Goal: Task Accomplishment & Management: Complete application form

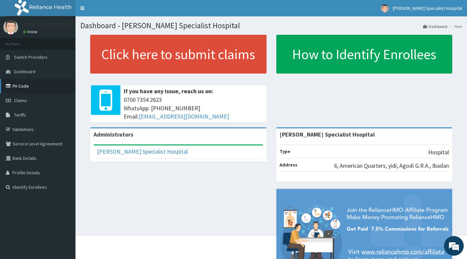
click at [26, 87] on link "PA Code" at bounding box center [38, 86] width 76 height 14
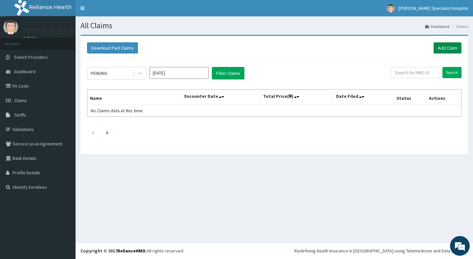
click at [440, 49] on link "Add Claim" at bounding box center [448, 47] width 28 height 11
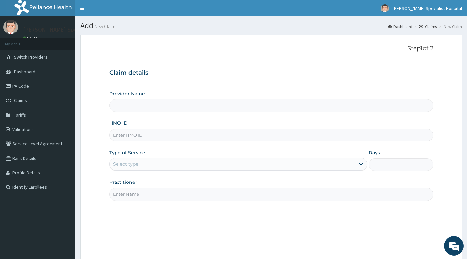
type input "[PERSON_NAME] Specialist Hospital"
click at [185, 137] on input "HMO ID" at bounding box center [271, 135] width 324 height 13
paste input "PFM/10043/C"
type input "PFM/10043/C"
click at [189, 164] on div "Select type" at bounding box center [233, 164] width 246 height 11
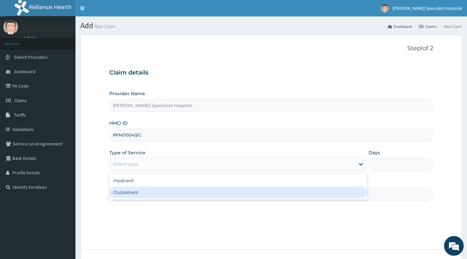
click at [180, 192] on div "Outpatient" at bounding box center [238, 193] width 258 height 12
type input "1"
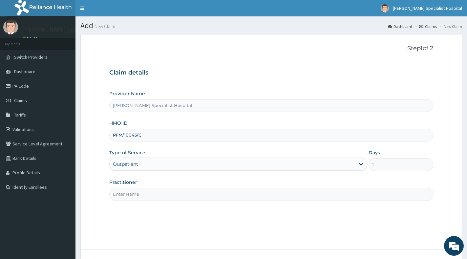
click at [180, 192] on input "Practitioner" at bounding box center [271, 194] width 324 height 13
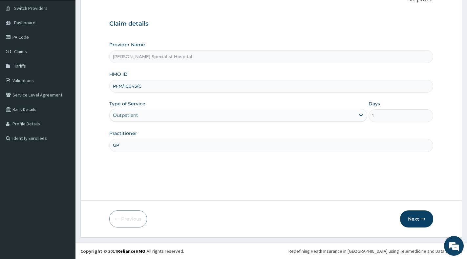
scroll to position [49, 0]
type input "GP"
click at [408, 219] on button "Next" at bounding box center [416, 218] width 33 height 17
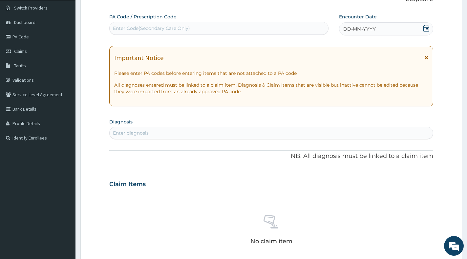
scroll to position [0, 0]
click at [191, 131] on div "Enter diagnosis" at bounding box center [272, 133] width 324 height 11
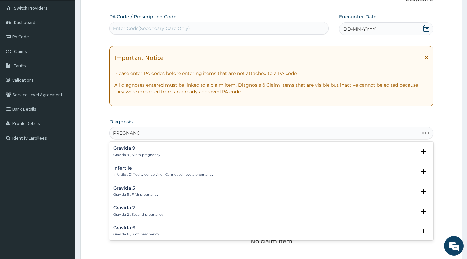
type input "PREGNANCY"
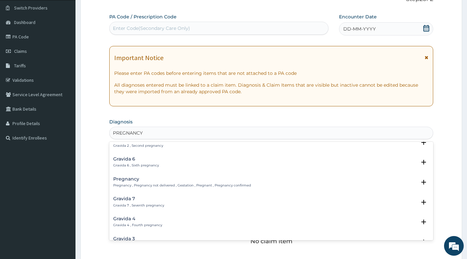
scroll to position [89, 0]
click at [166, 164] on p "Pregnancy , Pregnancy not delivered , Gestation , Pregnant , Pregnancy confirmed" at bounding box center [182, 166] width 138 height 5
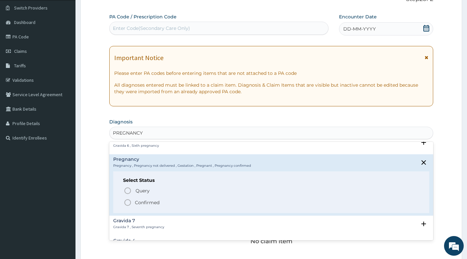
click at [142, 201] on p "Confirmed" at bounding box center [147, 202] width 25 height 7
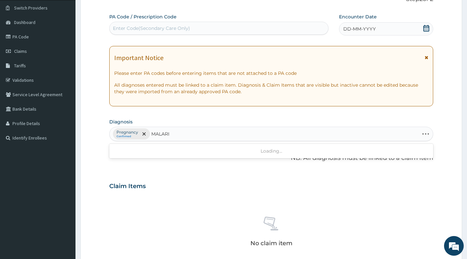
type input "MALARIA"
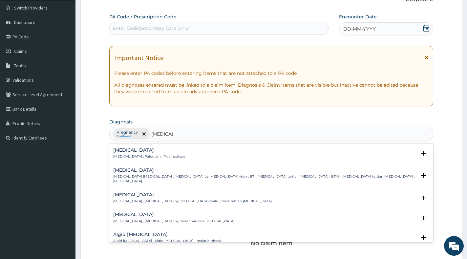
click at [144, 154] on p "Malaria , Paludism , Plasmodiosis" at bounding box center [149, 156] width 72 height 5
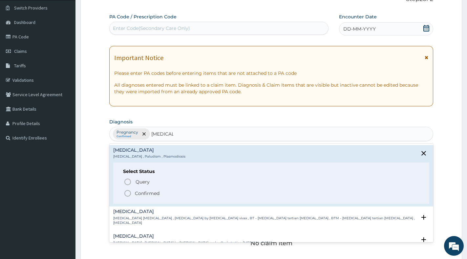
click at [128, 193] on icon "status option filled" at bounding box center [128, 194] width 8 height 8
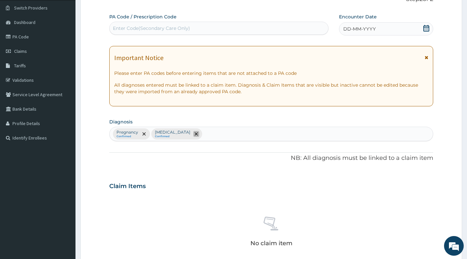
click at [195, 135] on icon "remove selection option" at bounding box center [196, 133] width 3 height 3
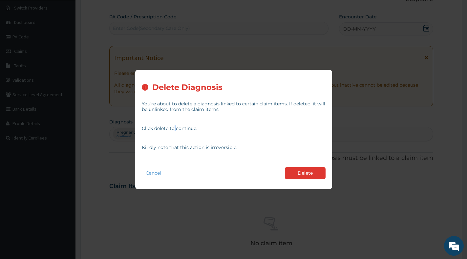
click at [175, 135] on div "You're about to delete a diagnosis linked to certain claim items. If deleted, i…" at bounding box center [234, 125] width 184 height 58
click at [314, 173] on button "Delete" at bounding box center [305, 173] width 41 height 12
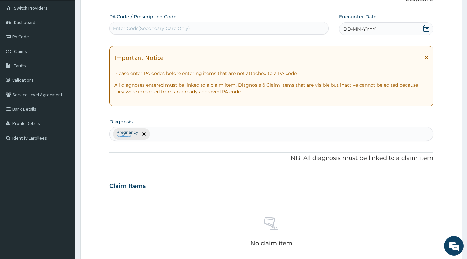
click at [177, 130] on div "Pregnancy Confirmed" at bounding box center [272, 134] width 324 height 14
type input "MALARIA"
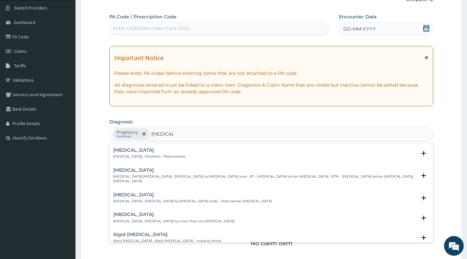
click at [152, 158] on p "Malaria , Paludism , Plasmodiosis" at bounding box center [149, 156] width 72 height 5
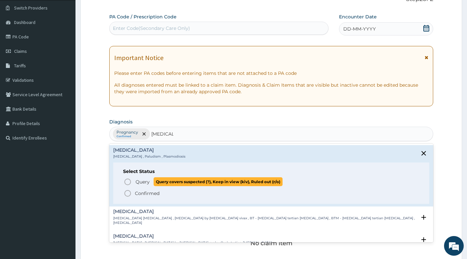
click at [143, 183] on span "Query" at bounding box center [143, 182] width 14 height 7
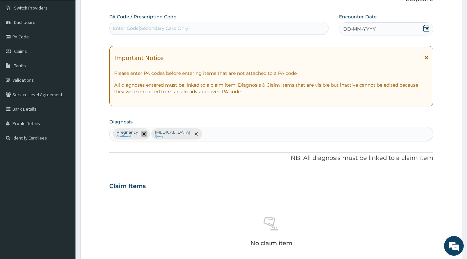
click at [143, 132] on icon "remove selection option" at bounding box center [144, 133] width 3 height 3
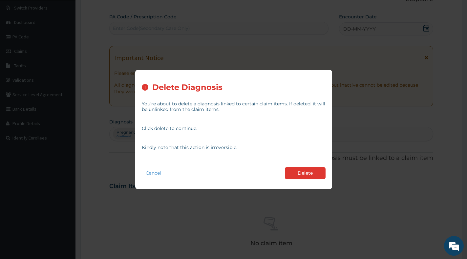
click at [304, 174] on button "Delete" at bounding box center [305, 173] width 41 height 12
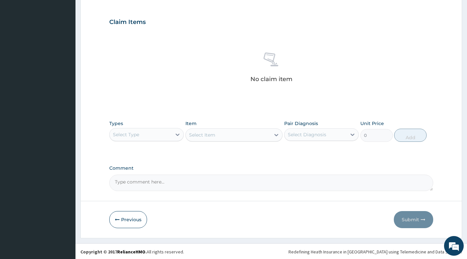
scroll to position [214, 0]
click at [172, 131] on div at bounding box center [178, 134] width 12 height 12
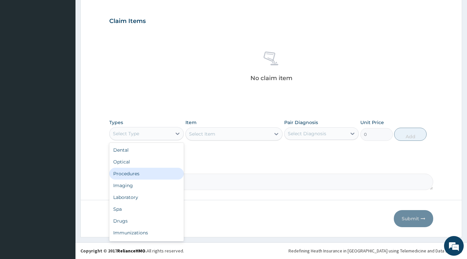
click at [155, 176] on div "Procedures" at bounding box center [146, 174] width 75 height 12
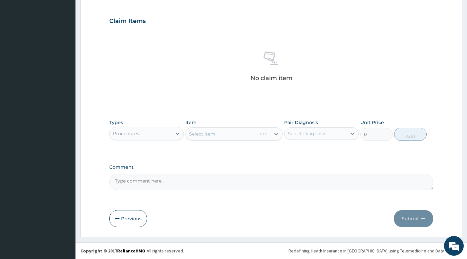
click at [275, 135] on div "Select Item" at bounding box center [234, 133] width 97 height 13
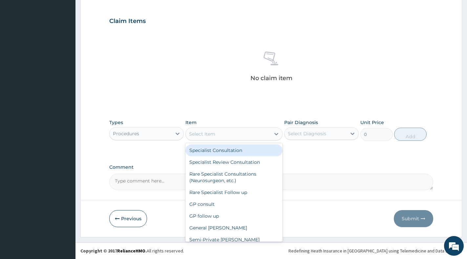
click at [275, 135] on icon at bounding box center [276, 134] width 7 height 7
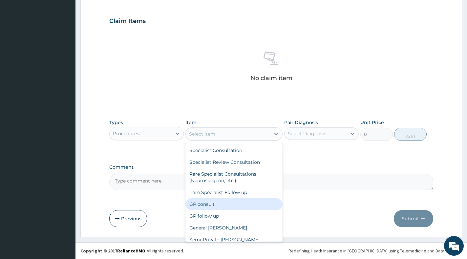
click at [231, 200] on div "GP consult" at bounding box center [234, 204] width 97 height 12
type input "3000"
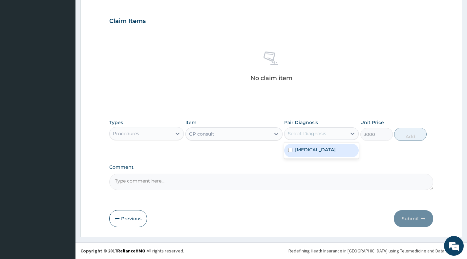
click at [342, 133] on div "Select Diagnosis" at bounding box center [316, 133] width 62 height 11
click at [341, 150] on div "Malaria" at bounding box center [321, 150] width 75 height 13
checkbox input "true"
click at [408, 136] on button "Add" at bounding box center [410, 134] width 33 height 13
type input "0"
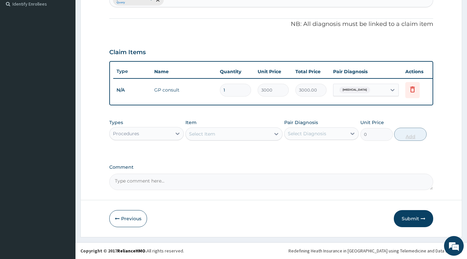
scroll to position [189, 0]
click at [165, 135] on div "Procedures" at bounding box center [141, 133] width 62 height 11
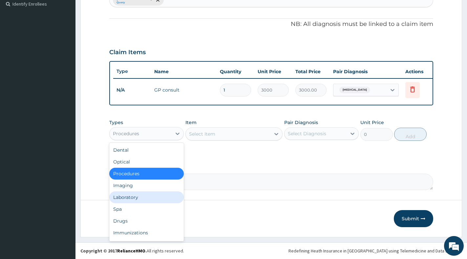
click at [148, 199] on div "Laboratory" at bounding box center [146, 197] width 75 height 12
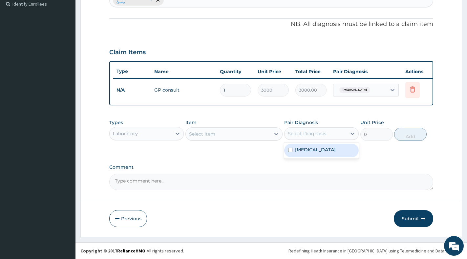
click at [291, 134] on div "Select Diagnosis" at bounding box center [307, 133] width 38 height 7
click at [294, 152] on div "Malaria" at bounding box center [321, 150] width 75 height 13
checkbox input "true"
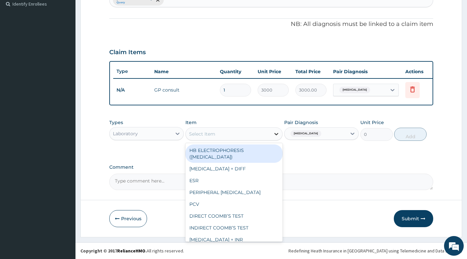
click at [276, 134] on icon at bounding box center [277, 134] width 4 height 2
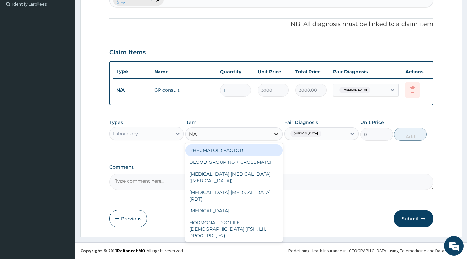
type input "MAL"
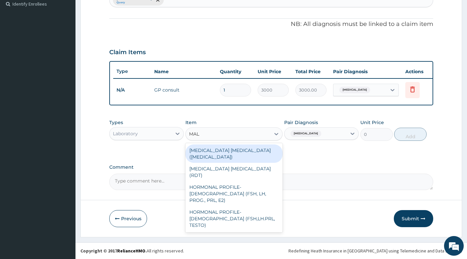
click at [249, 151] on div "MALARIA PARASITE (BLOOD FILM)" at bounding box center [234, 154] width 97 height 18
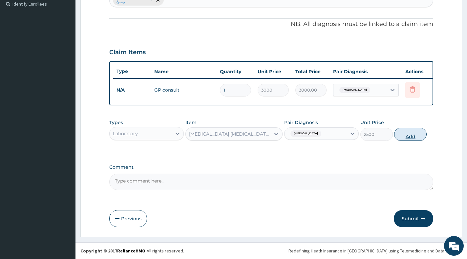
click at [403, 137] on button "Add" at bounding box center [410, 134] width 33 height 13
type input "0"
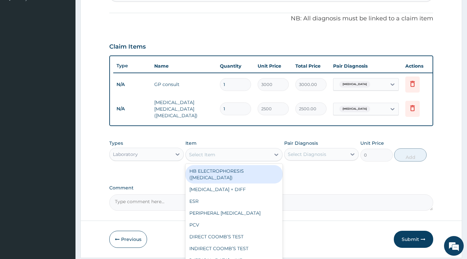
click at [237, 160] on div "Select Item" at bounding box center [228, 154] width 85 height 11
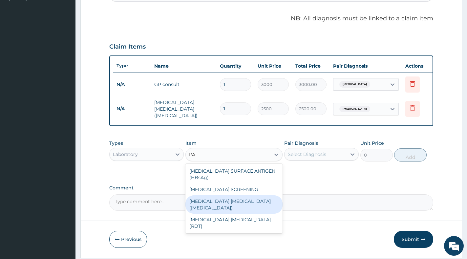
type input "P"
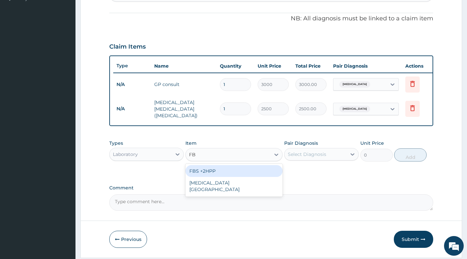
type input "F"
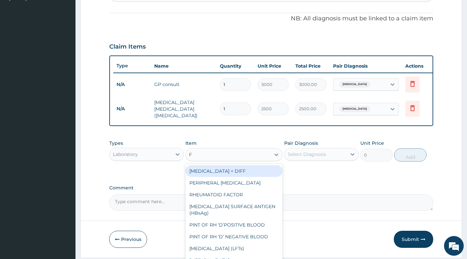
click at [257, 173] on div "FULL BLOOD COUNT + DIFF" at bounding box center [234, 171] width 97 height 12
type input "3500"
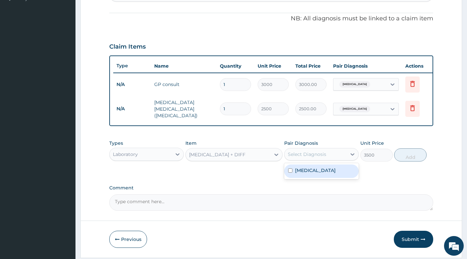
click at [340, 159] on div "Select Diagnosis" at bounding box center [316, 154] width 62 height 11
click at [338, 173] on div "Malaria" at bounding box center [321, 171] width 75 height 13
checkbox input "true"
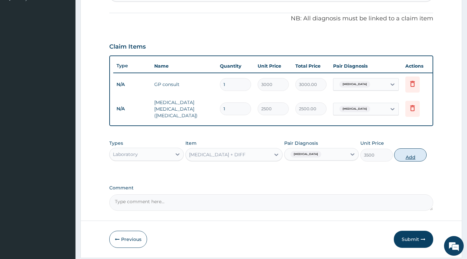
click at [411, 161] on button "Add" at bounding box center [410, 154] width 33 height 13
type input "0"
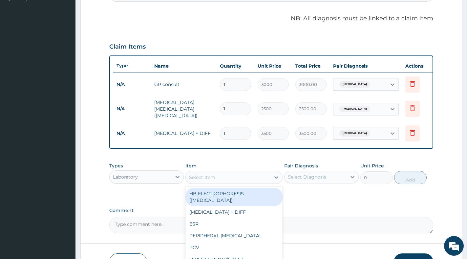
click at [266, 178] on div "Select Item" at bounding box center [228, 177] width 85 height 11
click at [179, 180] on icon at bounding box center [177, 177] width 7 height 7
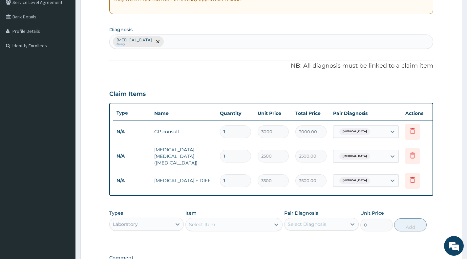
scroll to position [90, 0]
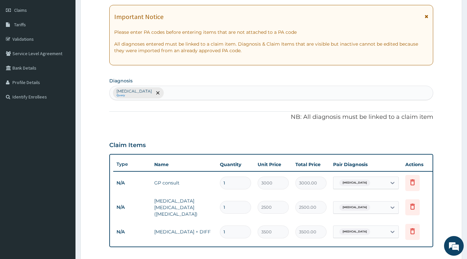
click at [197, 92] on div "Malaria Query" at bounding box center [272, 93] width 324 height 14
type input "sepsis"
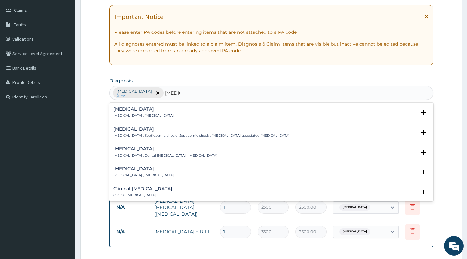
click at [173, 114] on div "Sepsis Systemic infection , Sepsis" at bounding box center [271, 112] width 316 height 11
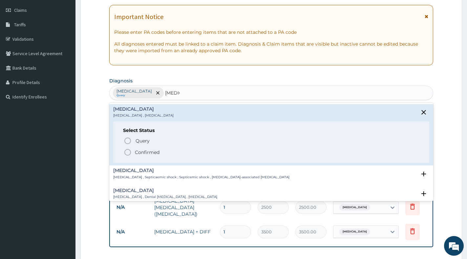
click at [146, 154] on p "Confirmed" at bounding box center [147, 152] width 25 height 7
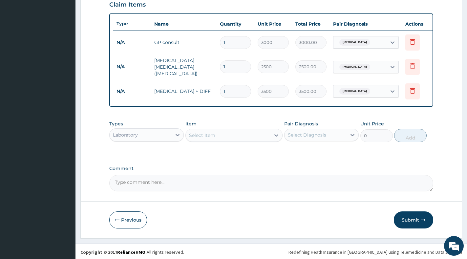
scroll to position [234, 0]
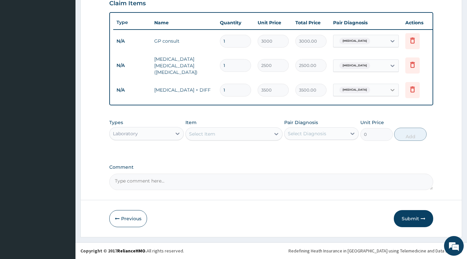
click at [395, 87] on icon at bounding box center [393, 90] width 7 height 7
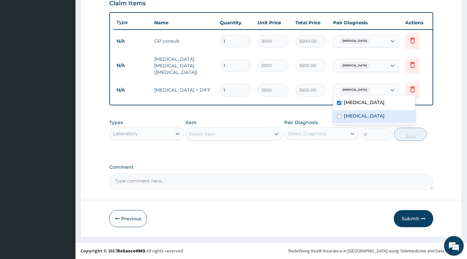
click at [379, 110] on div "Sepsis" at bounding box center [374, 116] width 82 height 13
checkbox input "true"
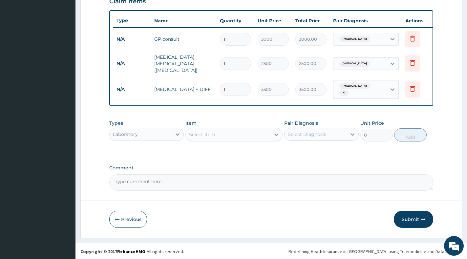
click at [262, 154] on div "Types Laboratory Item Select Item Pair Diagnosis Select Diagnosis Unit Price 0 …" at bounding box center [271, 136] width 324 height 38
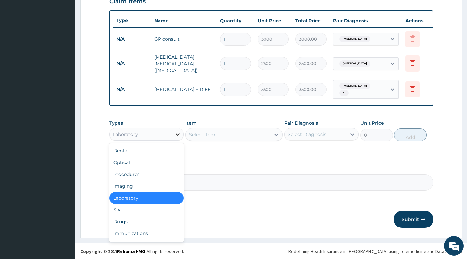
click at [179, 136] on icon at bounding box center [177, 134] width 7 height 7
click at [128, 221] on div "Drugs" at bounding box center [146, 222] width 75 height 12
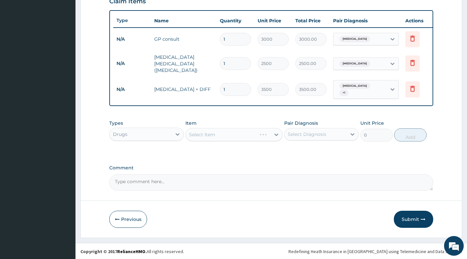
click at [275, 137] on div "Select Item" at bounding box center [234, 134] width 97 height 13
click at [276, 136] on div "Select Item" at bounding box center [234, 134] width 97 height 13
click at [276, 134] on div "Select Item" at bounding box center [234, 134] width 97 height 13
click at [276, 134] on icon at bounding box center [276, 134] width 7 height 7
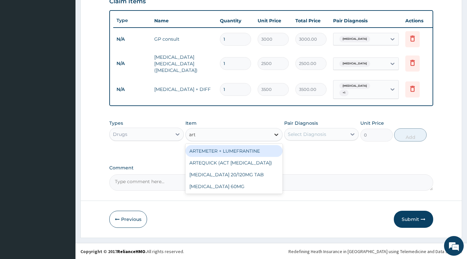
type input "arte"
click at [254, 155] on div "ARTEMETER + LUMEFRANTINE" at bounding box center [234, 151] width 97 height 12
type input "1464"
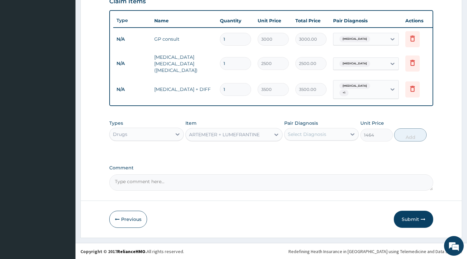
click at [312, 138] on div "Select Diagnosis" at bounding box center [316, 134] width 62 height 11
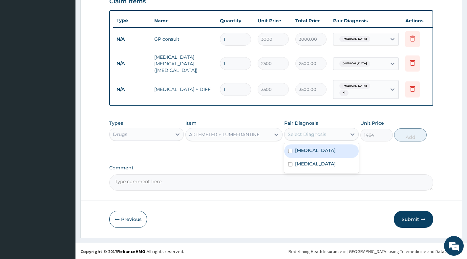
click at [310, 149] on label "Malaria" at bounding box center [315, 150] width 41 height 7
checkbox input "true"
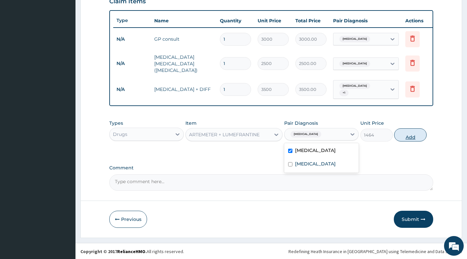
click at [409, 135] on button "Add" at bounding box center [410, 134] width 33 height 13
type input "0"
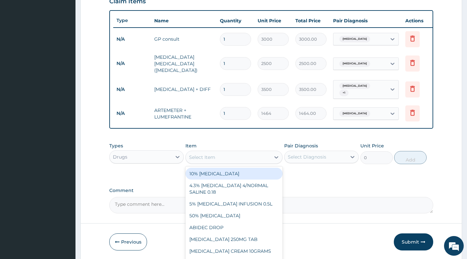
click at [197, 158] on div "Select Item" at bounding box center [202, 157] width 26 height 7
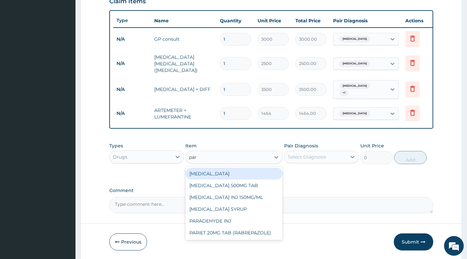
type input "para"
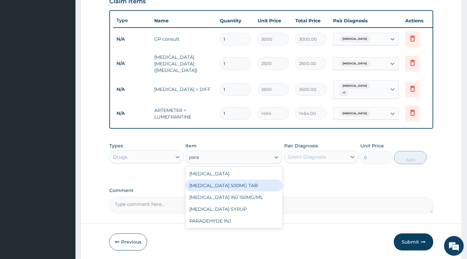
drag, startPoint x: 227, startPoint y: 188, endPoint x: 280, endPoint y: 171, distance: 55.2
click at [227, 187] on div "PARACETAMOL 500MG TAB" at bounding box center [234, 186] width 97 height 12
type input "18.3"
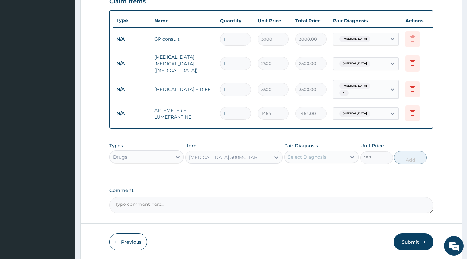
click at [320, 159] on div "Select Diagnosis" at bounding box center [307, 157] width 38 height 7
click at [316, 173] on div "Malaria" at bounding box center [321, 173] width 75 height 13
checkbox input "true"
click at [410, 158] on button "Add" at bounding box center [410, 157] width 33 height 13
type input "0"
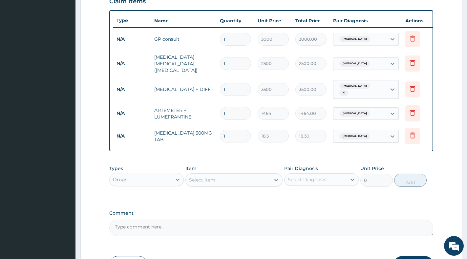
type input "18"
type input "329.40"
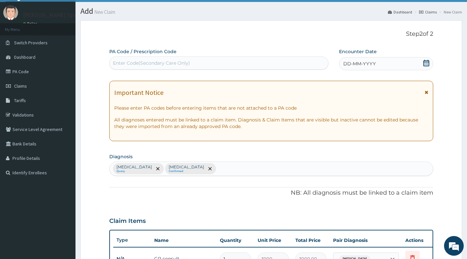
scroll to position [0, 0]
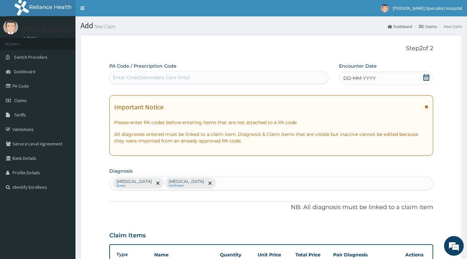
type input "18"
click at [428, 79] on icon at bounding box center [426, 77] width 7 height 7
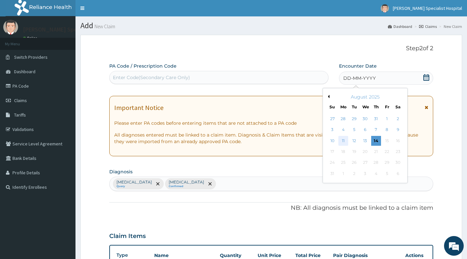
click at [343, 141] on div "11" at bounding box center [344, 141] width 10 height 10
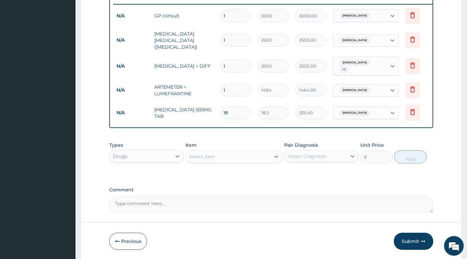
scroll to position [280, 0]
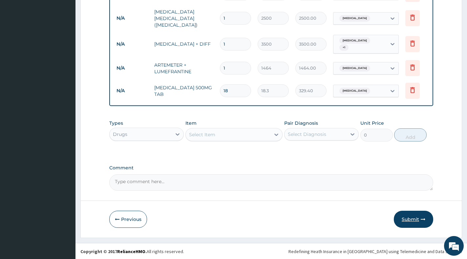
click at [406, 217] on button "Submit" at bounding box center [413, 219] width 39 height 17
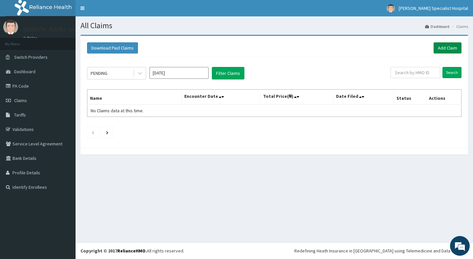
click at [437, 48] on link "Add Claim" at bounding box center [448, 47] width 28 height 11
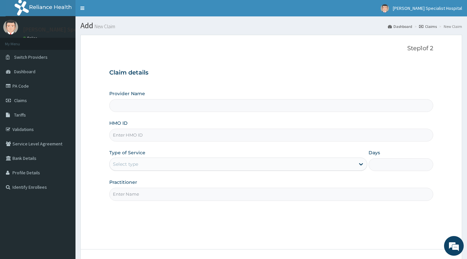
click at [185, 141] on input "HMO ID" at bounding box center [271, 135] width 324 height 13
paste input "TCP/10004/F"
type input "TCP/10004/F"
type input "[PERSON_NAME] Specialist Hospital"
type input "TCP/10004/F"
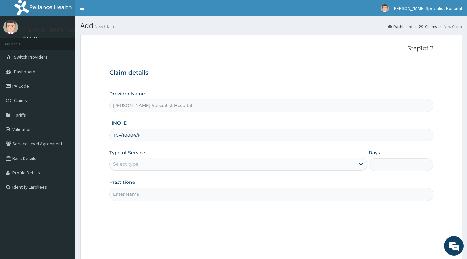
click at [175, 169] on div "Select type" at bounding box center [233, 164] width 246 height 11
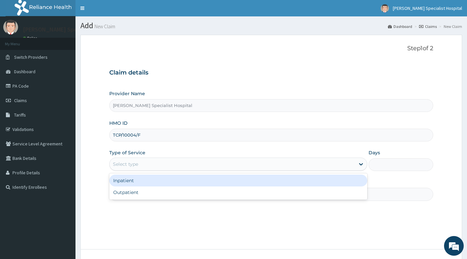
click at [173, 185] on div "Inpatient" at bounding box center [238, 181] width 258 height 12
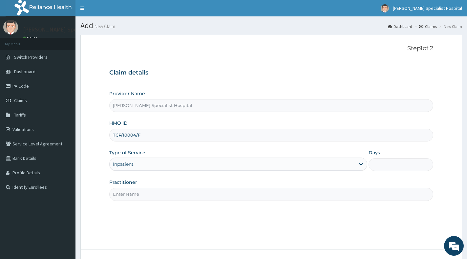
click at [173, 166] on div "Inpatient" at bounding box center [233, 164] width 246 height 11
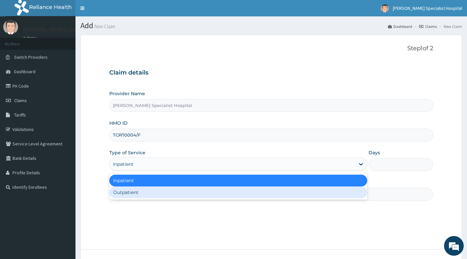
click at [171, 192] on div "Outpatient" at bounding box center [238, 193] width 258 height 12
type input "1"
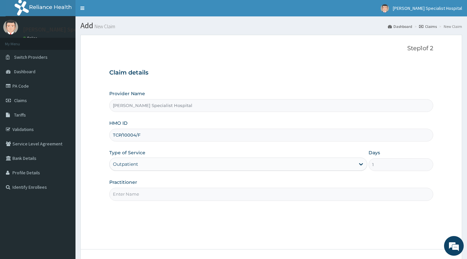
click at [171, 192] on input "Practitioner" at bounding box center [271, 194] width 324 height 13
type input "g"
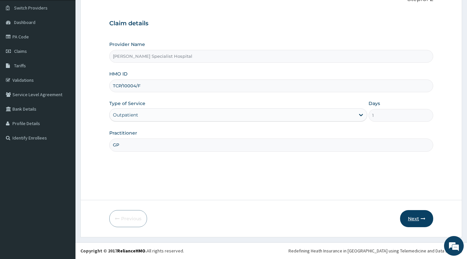
type input "GP"
click at [404, 218] on button "Next" at bounding box center [416, 218] width 33 height 17
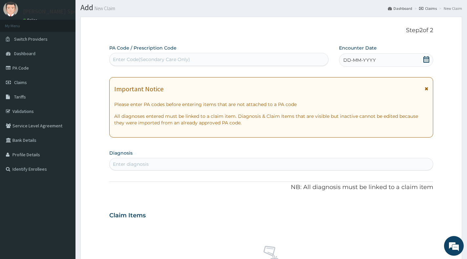
scroll to position [16, 0]
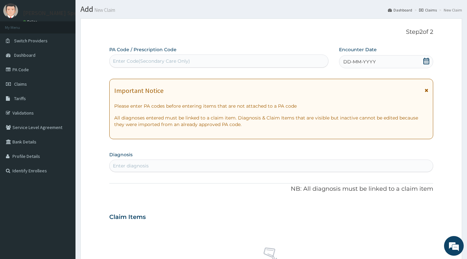
click at [428, 62] on icon at bounding box center [426, 61] width 7 height 7
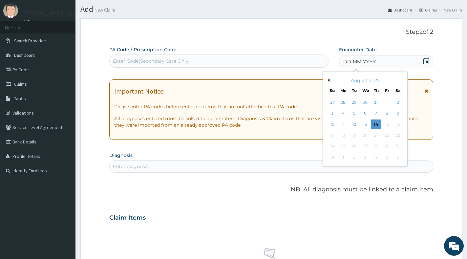
drag, startPoint x: 398, startPoint y: 113, endPoint x: 386, endPoint y: 114, distance: 11.6
click at [398, 113] on div "9" at bounding box center [399, 114] width 10 height 10
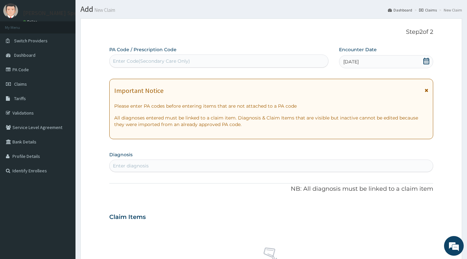
click at [225, 162] on div "Enter diagnosis" at bounding box center [272, 166] width 324 height 11
click at [153, 163] on div "Enter diagnosis" at bounding box center [272, 166] width 324 height 11
type input "SCROTA"
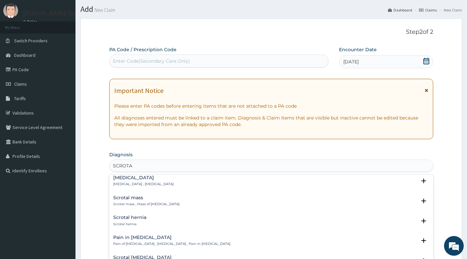
scroll to position [33, 0]
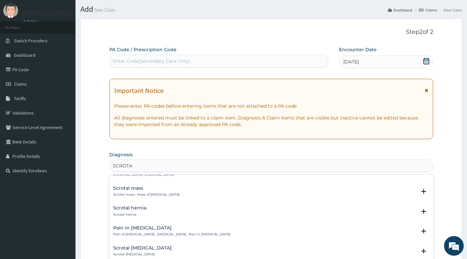
click at [144, 209] on h4 "Scrotal hernia" at bounding box center [129, 208] width 33 height 5
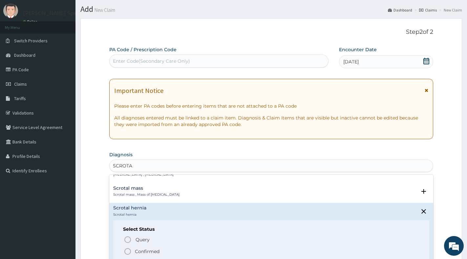
click at [146, 249] on p "Confirmed" at bounding box center [147, 251] width 25 height 7
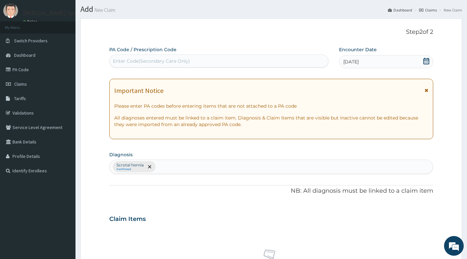
scroll to position [148, 0]
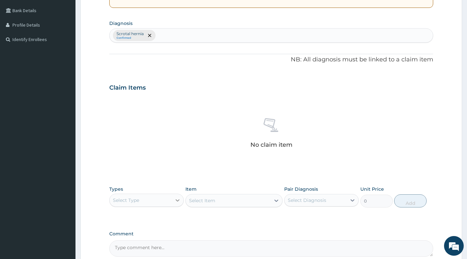
click at [172, 200] on div at bounding box center [178, 200] width 12 height 12
click at [144, 241] on div "Procedures" at bounding box center [146, 241] width 75 height 12
click at [274, 204] on div "Select Item" at bounding box center [234, 200] width 97 height 13
click at [275, 202] on div "Select Item" at bounding box center [234, 200] width 97 height 13
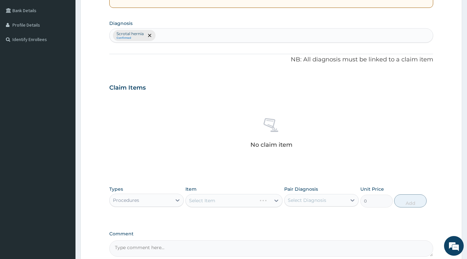
click at [275, 202] on div "Select Item" at bounding box center [234, 200] width 97 height 13
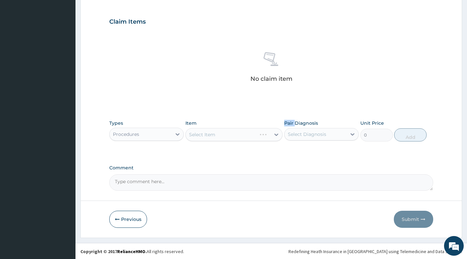
scroll to position [214, 0]
click at [275, 136] on div "Select Item" at bounding box center [234, 133] width 97 height 13
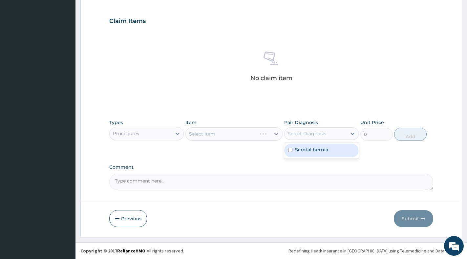
click at [328, 134] on div "Select Diagnosis" at bounding box center [316, 133] width 62 height 11
click at [317, 152] on label "Scrotal hernia" at bounding box center [311, 149] width 33 height 7
checkbox input "true"
click at [267, 136] on div "Select Item" at bounding box center [234, 133] width 97 height 13
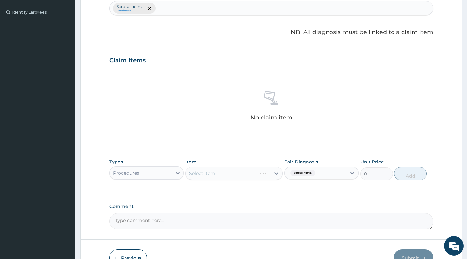
scroll to position [182, 0]
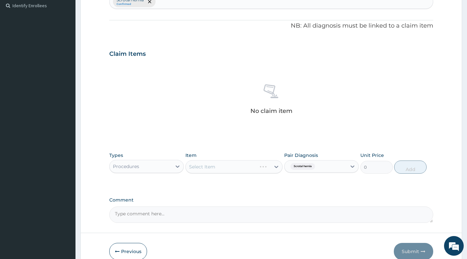
click at [254, 168] on div "Select Item" at bounding box center [234, 166] width 97 height 13
click at [249, 168] on div "Select Item" at bounding box center [234, 166] width 97 height 13
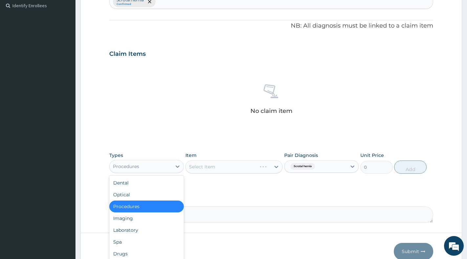
click at [169, 162] on div "Procedures" at bounding box center [141, 166] width 62 height 11
click at [125, 217] on div "Imaging" at bounding box center [146, 219] width 75 height 12
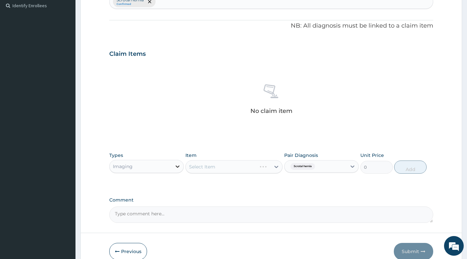
click at [179, 165] on icon at bounding box center [177, 166] width 7 height 7
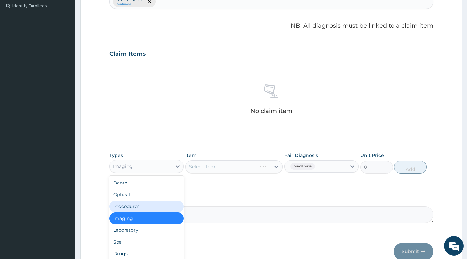
click at [137, 207] on div "Procedures" at bounding box center [146, 207] width 75 height 12
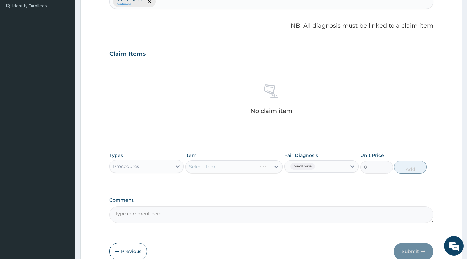
click at [252, 167] on div "Select Item" at bounding box center [234, 166] width 97 height 13
click at [373, 167] on input "0" at bounding box center [377, 167] width 33 height 13
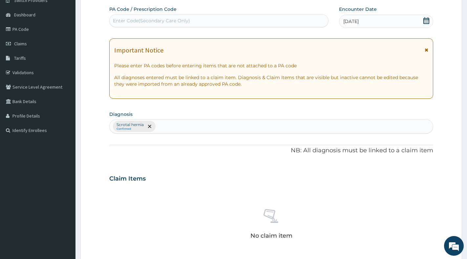
scroll to position [50, 0]
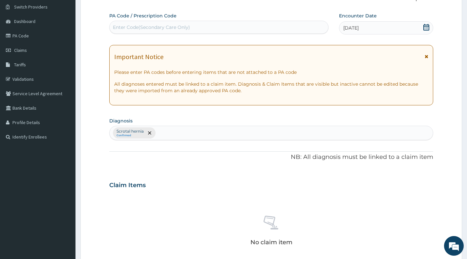
click at [427, 28] on icon at bounding box center [426, 27] width 7 height 7
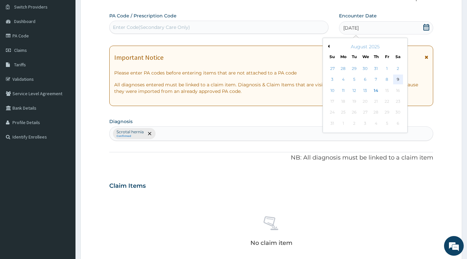
click at [398, 79] on div "9" at bounding box center [399, 80] width 10 height 10
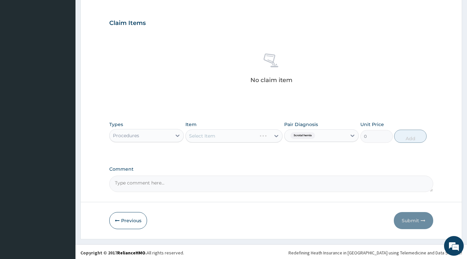
scroll to position [214, 0]
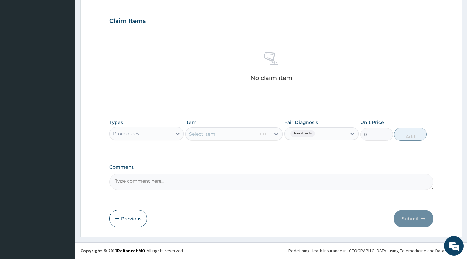
click at [250, 134] on div "Select Item" at bounding box center [234, 133] width 97 height 13
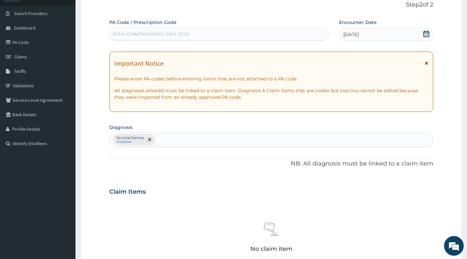
scroll to position [0, 0]
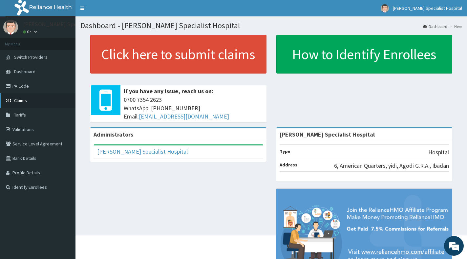
click at [26, 100] on span "Claims" at bounding box center [20, 101] width 13 height 6
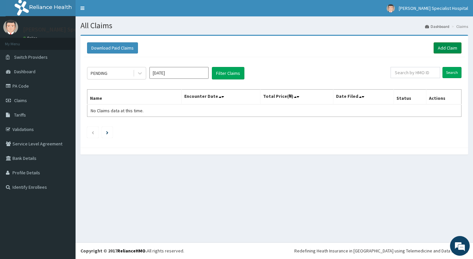
click at [436, 45] on link "Add Claim" at bounding box center [448, 47] width 28 height 11
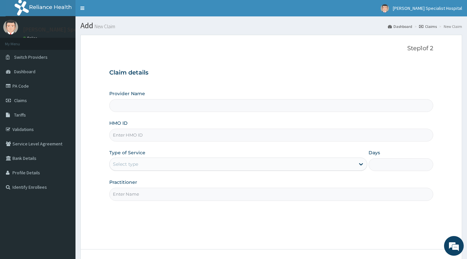
click at [218, 135] on input "HMO ID" at bounding box center [271, 135] width 324 height 13
paste input "TCP/10004/F"
type input "TCP/10004/F"
type input "[PERSON_NAME] Specialist Hospital"
type input "TCP/10004/F"
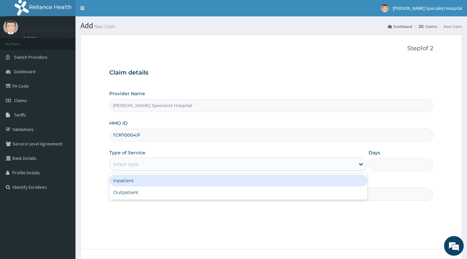
click at [211, 168] on div "Select type" at bounding box center [233, 164] width 246 height 11
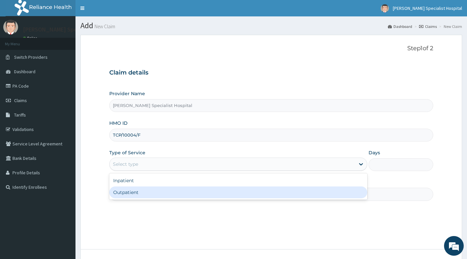
click at [204, 192] on div "Outpatient" at bounding box center [238, 193] width 258 height 12
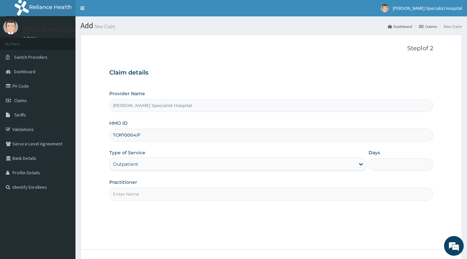
type input "1"
click at [204, 192] on input "Practitioner" at bounding box center [271, 194] width 324 height 13
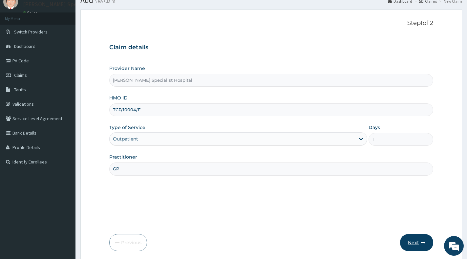
scroll to position [49, 0]
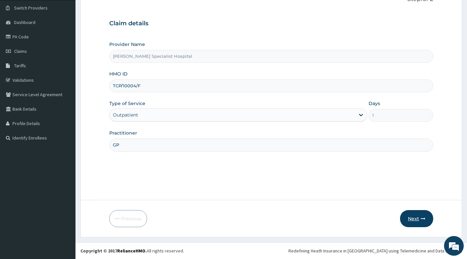
type input "GP"
click at [412, 216] on button "Next" at bounding box center [416, 218] width 33 height 17
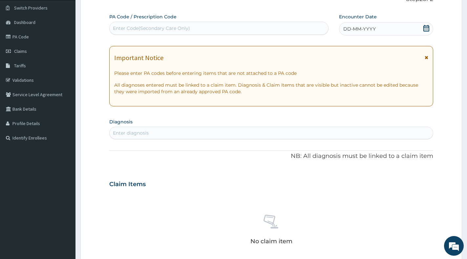
click at [427, 28] on icon at bounding box center [426, 28] width 7 height 7
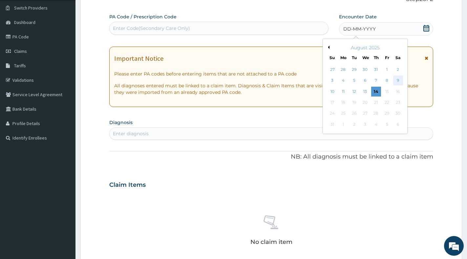
click at [401, 81] on div "9" at bounding box center [399, 81] width 10 height 10
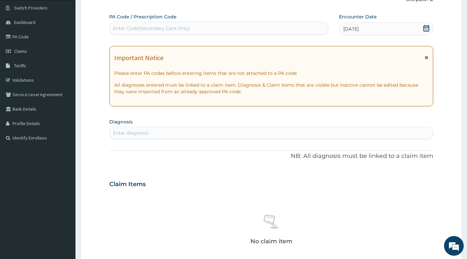
scroll to position [0, 0]
click at [247, 137] on div "Enter diagnosis" at bounding box center [272, 133] width 324 height 11
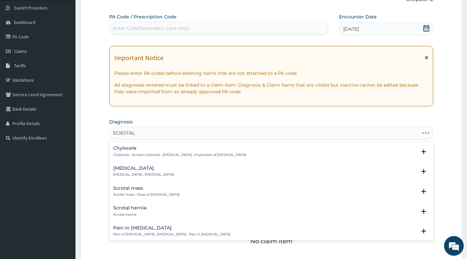
type input "SCROTAL"
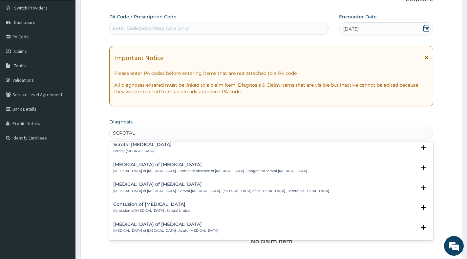
scroll to position [296, 0]
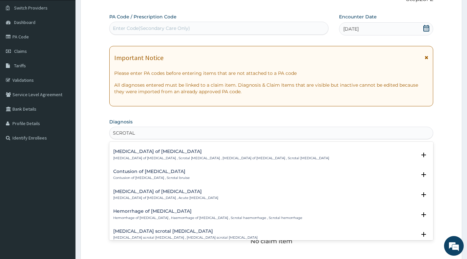
click at [169, 195] on div "Acute pain of scrotum Acute pain of scrotum , Acute scrotal pain" at bounding box center [165, 194] width 105 height 11
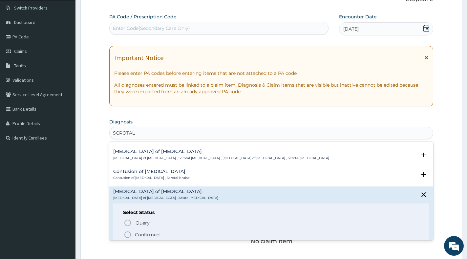
click at [159, 236] on p "Confirmed" at bounding box center [147, 235] width 25 height 7
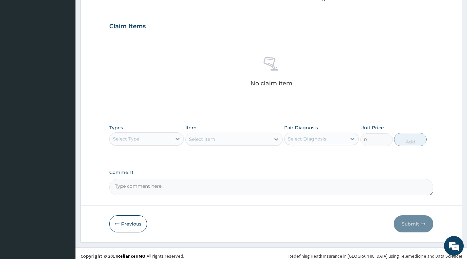
scroll to position [214, 0]
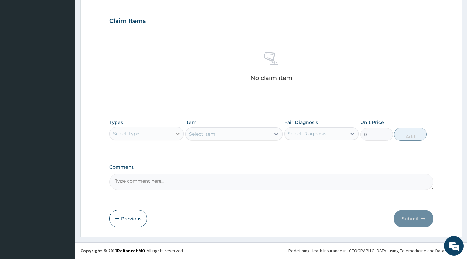
click at [177, 136] on icon at bounding box center [177, 133] width 7 height 7
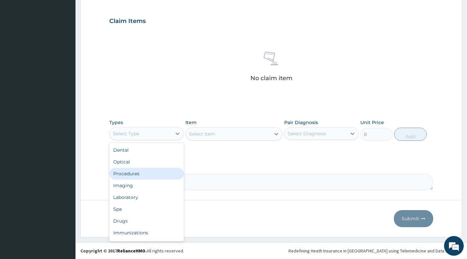
click at [150, 174] on div "Procedures" at bounding box center [146, 174] width 75 height 12
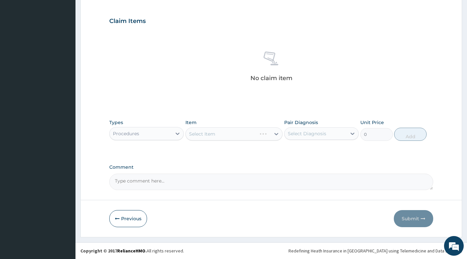
click at [273, 132] on div "Select Item" at bounding box center [234, 133] width 97 height 13
click at [300, 135] on div "Select Diagnosis" at bounding box center [307, 133] width 38 height 7
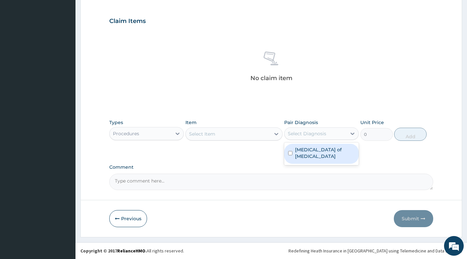
click at [299, 150] on label "Acute pain of scrotum" at bounding box center [325, 152] width 60 height 13
checkbox input "true"
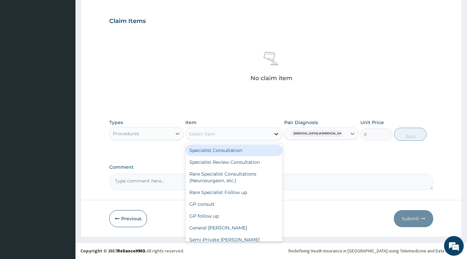
click at [272, 135] on div at bounding box center [277, 134] width 12 height 12
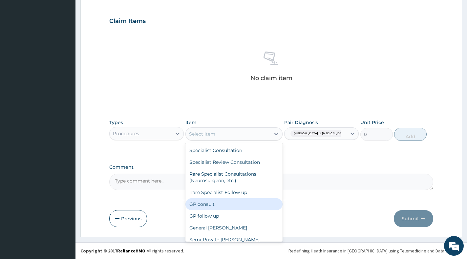
click at [225, 203] on div "GP consult" at bounding box center [234, 204] width 97 height 12
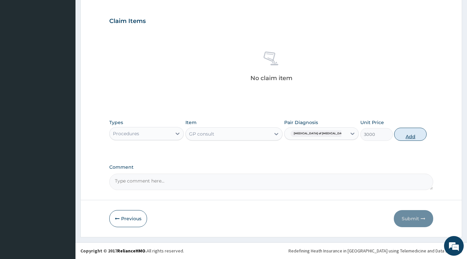
click at [404, 136] on button "Add" at bounding box center [410, 134] width 33 height 13
type input "0"
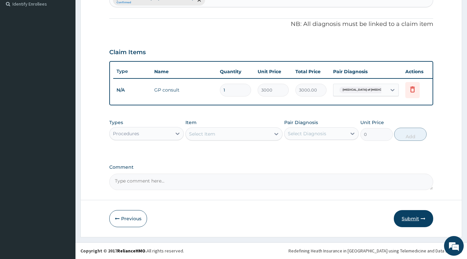
click at [415, 217] on button "Submit" at bounding box center [413, 218] width 39 height 17
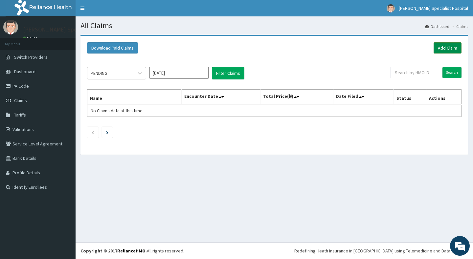
click at [444, 48] on link "Add Claim" at bounding box center [448, 47] width 28 height 11
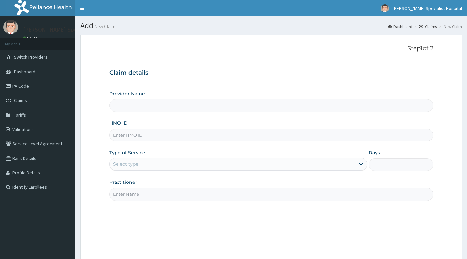
click at [173, 134] on input "HMO ID" at bounding box center [271, 135] width 324 height 13
paste input "AGO/10281/E"
type input "AGO/10281/E"
type input "[PERSON_NAME] Specialist Hospital"
type input "AGO/10281/E"
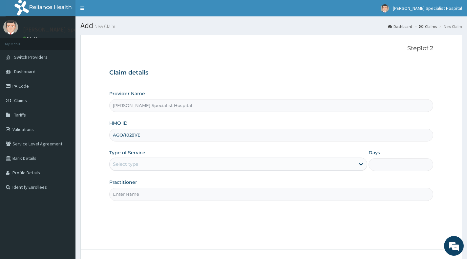
click at [177, 167] on div "Select type" at bounding box center [233, 164] width 246 height 11
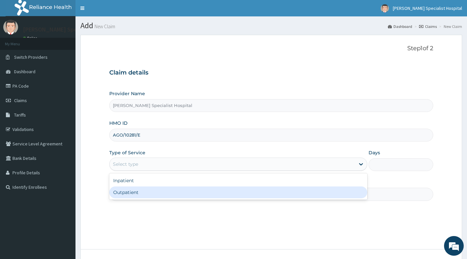
click at [171, 194] on div "Outpatient" at bounding box center [238, 193] width 258 height 12
type input "1"
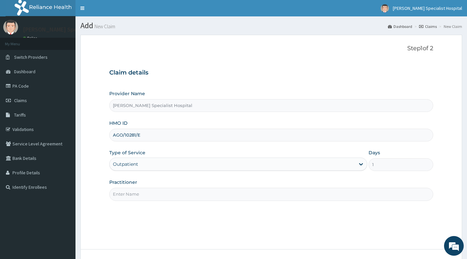
click at [171, 193] on input "Practitioner" at bounding box center [271, 194] width 324 height 13
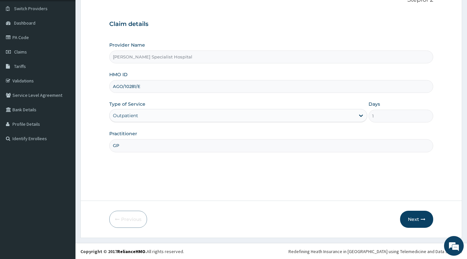
scroll to position [49, 0]
type input "GP"
click at [414, 219] on button "Next" at bounding box center [416, 218] width 33 height 17
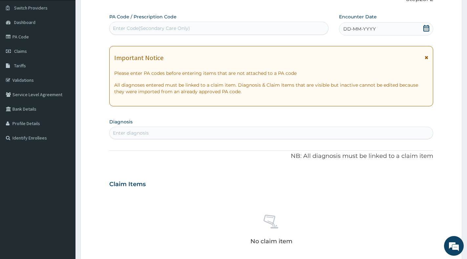
scroll to position [0, 0]
click at [213, 134] on div "Enter diagnosis" at bounding box center [272, 133] width 324 height 11
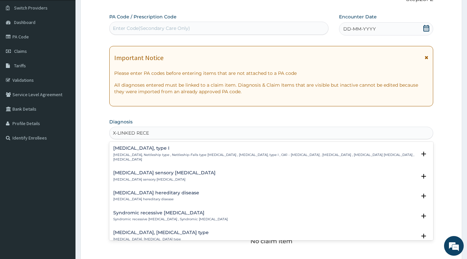
type input "X-LINKED RECE"
